Goal: Information Seeking & Learning: Learn about a topic

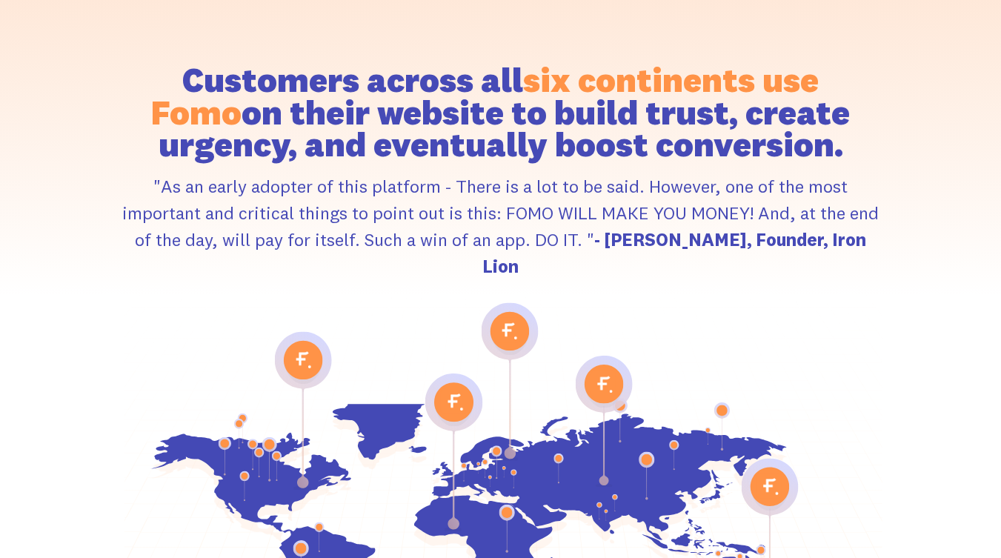
scroll to position [7041, 0]
